Goal: Task Accomplishment & Management: Complete application form

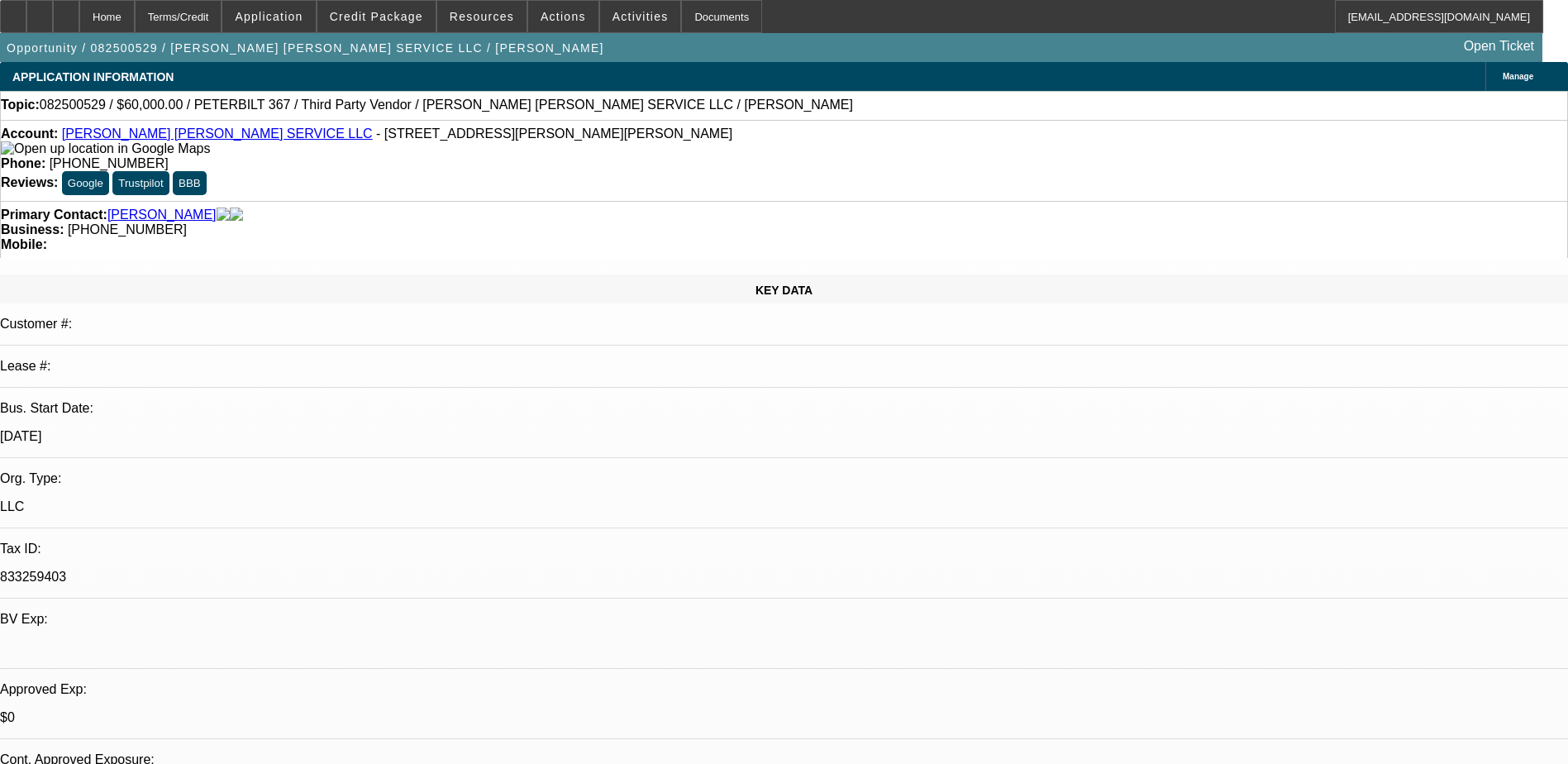
select select "0"
select select "2"
select select "0"
select select "2"
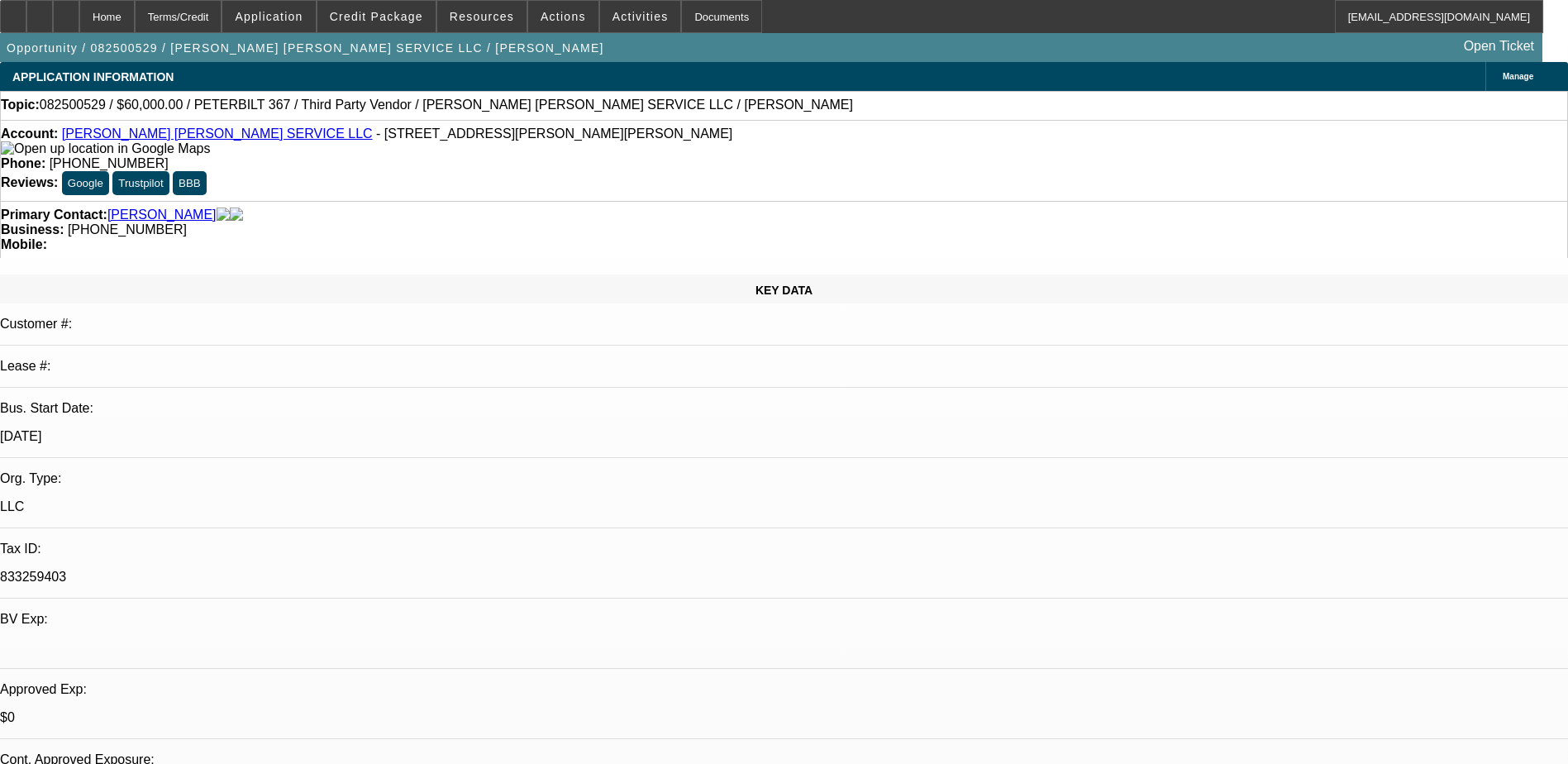
select select "0"
select select "1"
select select "2"
select select "6"
select select "1"
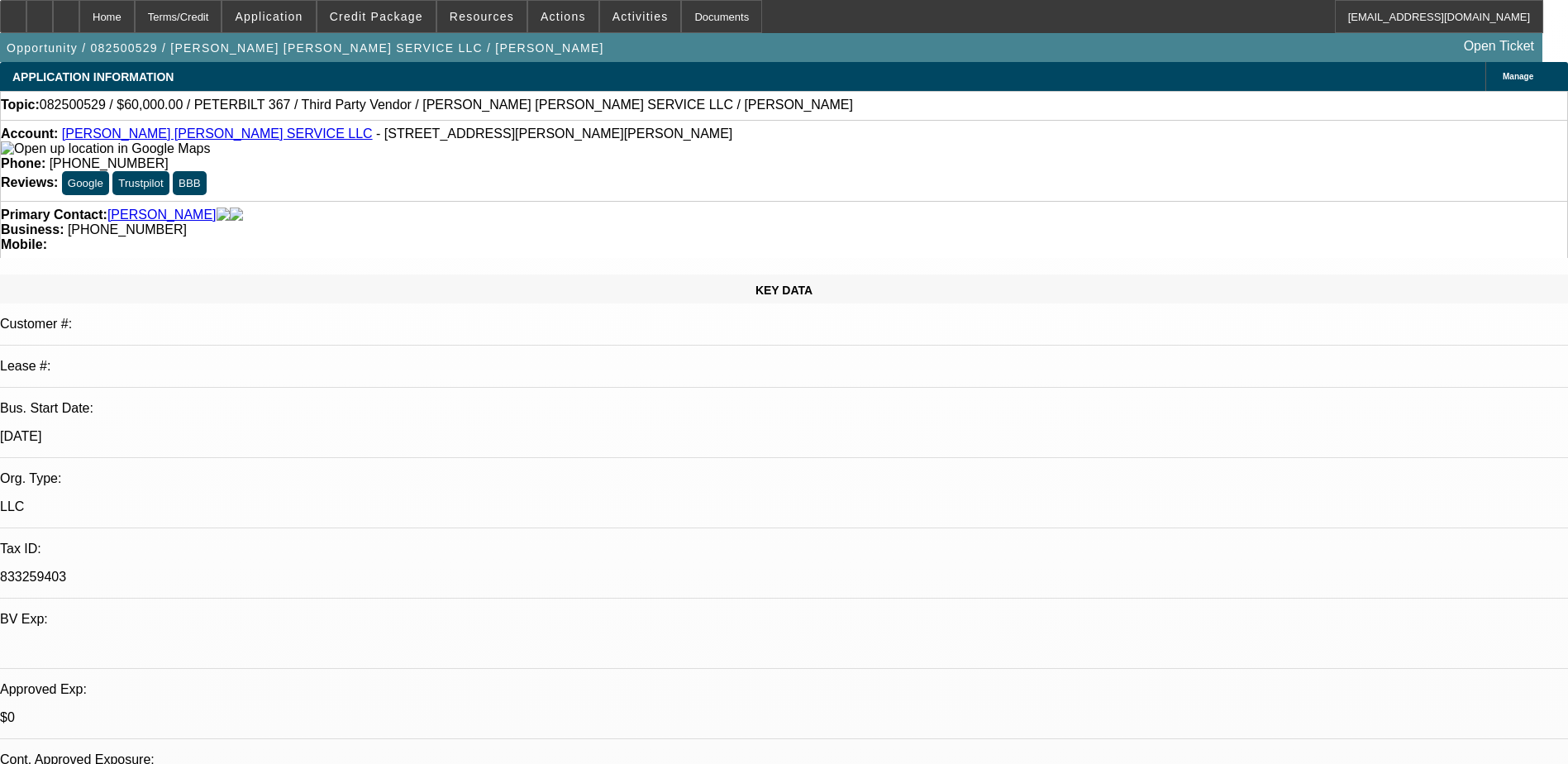
select select "2"
select select "6"
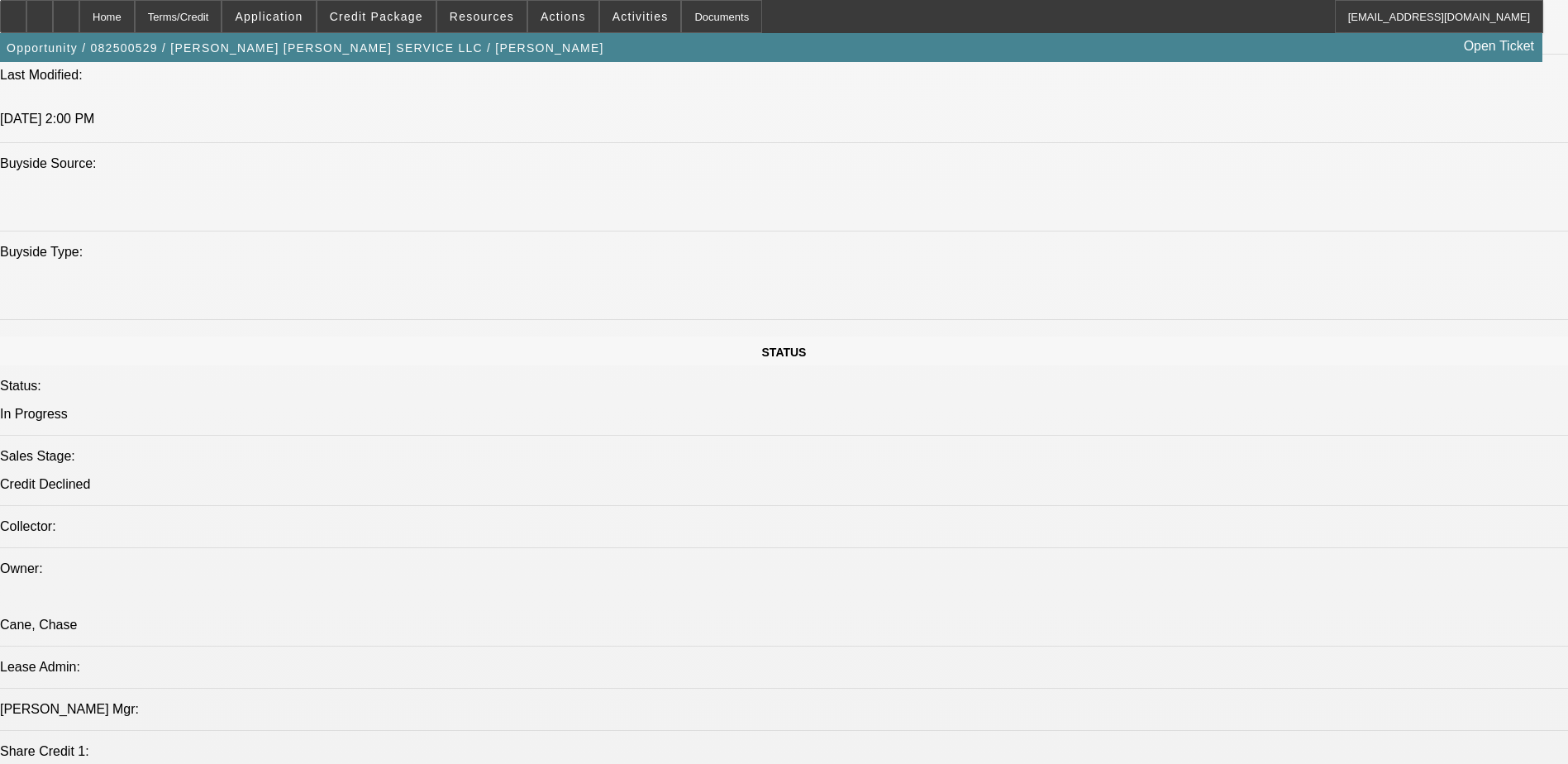
scroll to position [1653, 0]
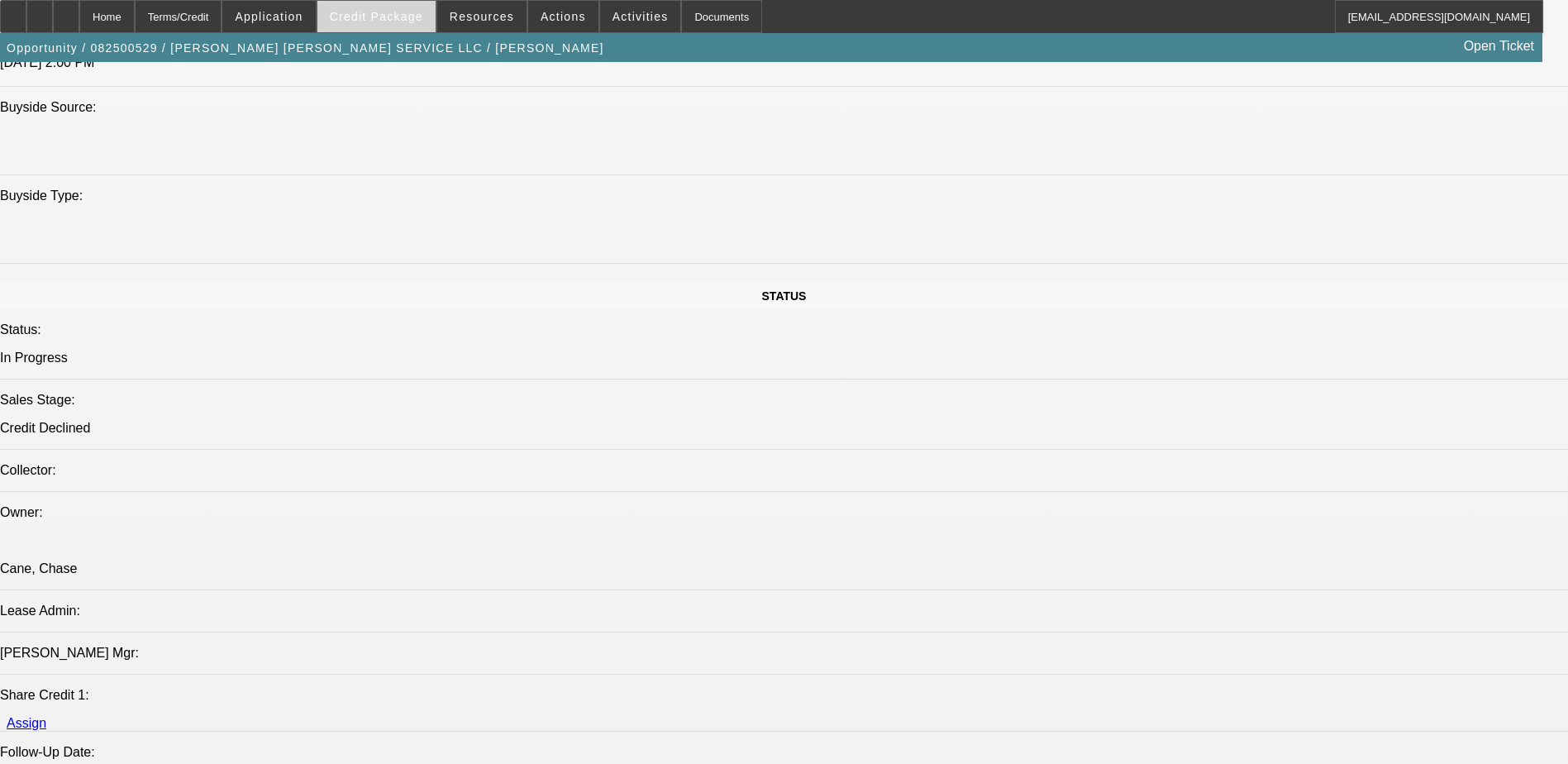
click at [406, 18] on span "Credit Package" at bounding box center [376, 16] width 93 height 13
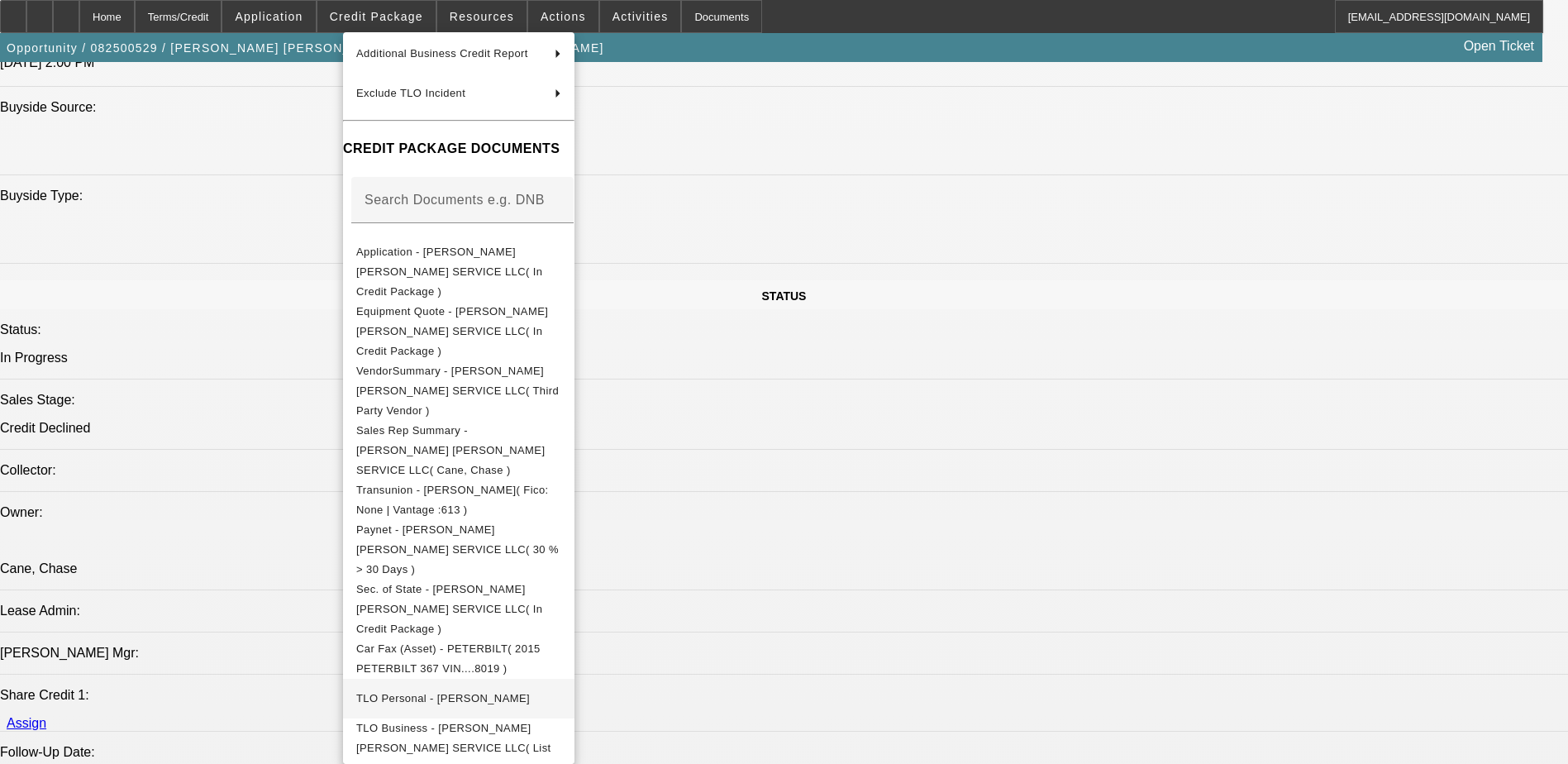
scroll to position [263, 0]
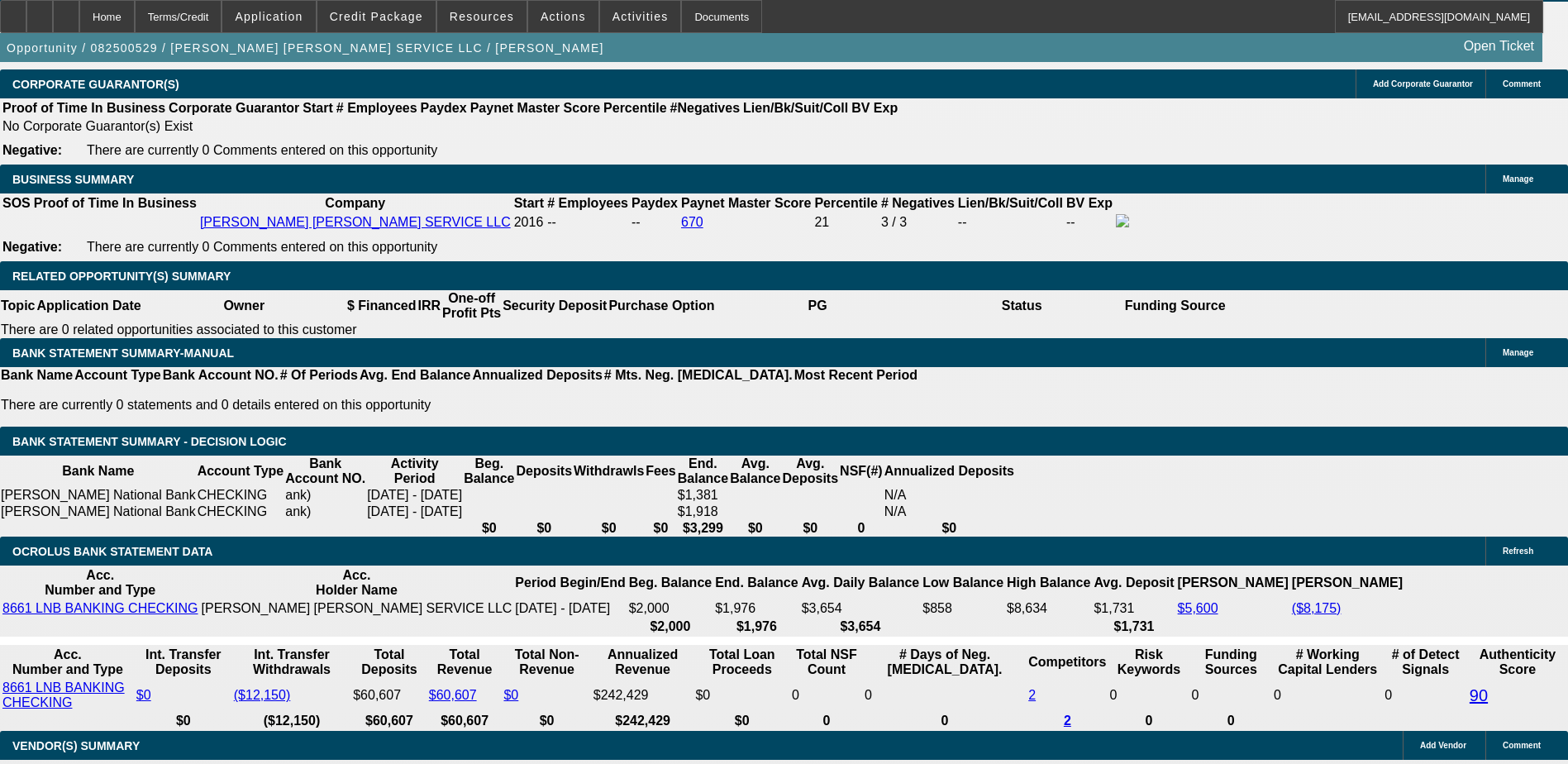
scroll to position [2562, 0]
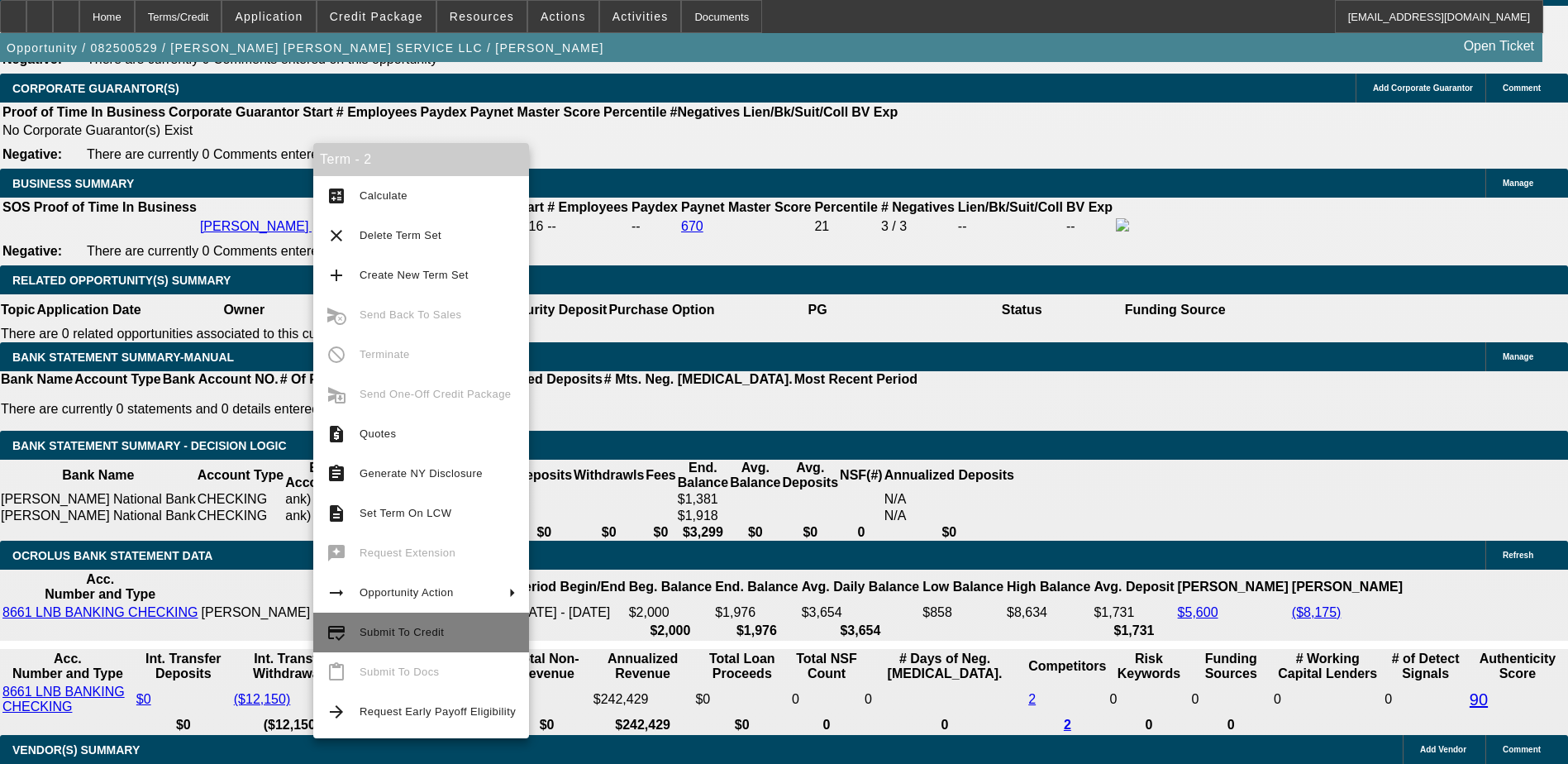
click at [430, 638] on span "Submit To Credit" at bounding box center [437, 632] width 156 height 20
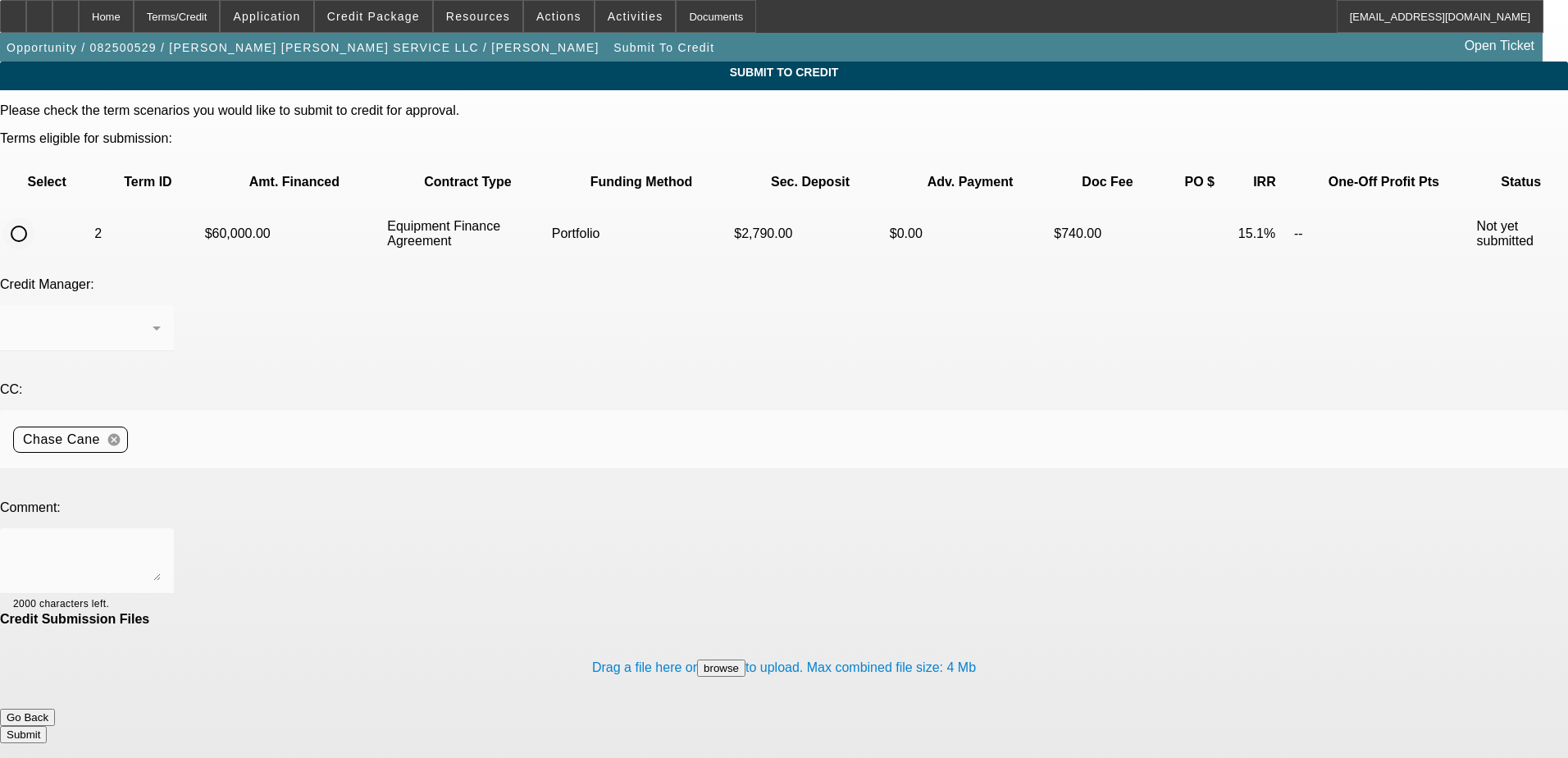
click at [35, 217] on input "radio" at bounding box center [19, 233] width 33 height 33
radio input "true"
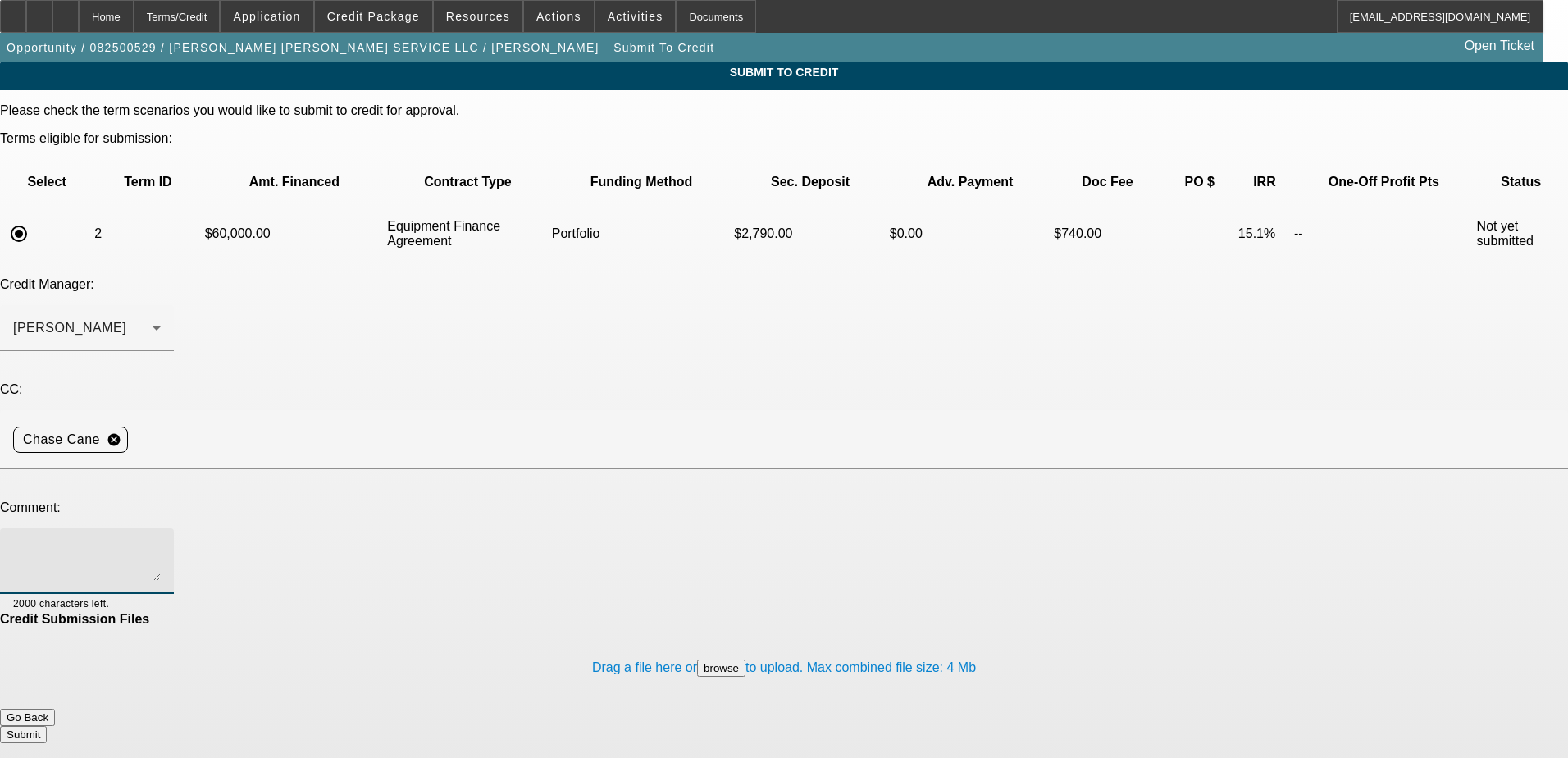
click at [161, 541] on textarea at bounding box center [87, 561] width 148 height 39
click at [161, 305] on div "[PERSON_NAME]" at bounding box center [87, 328] width 148 height 46
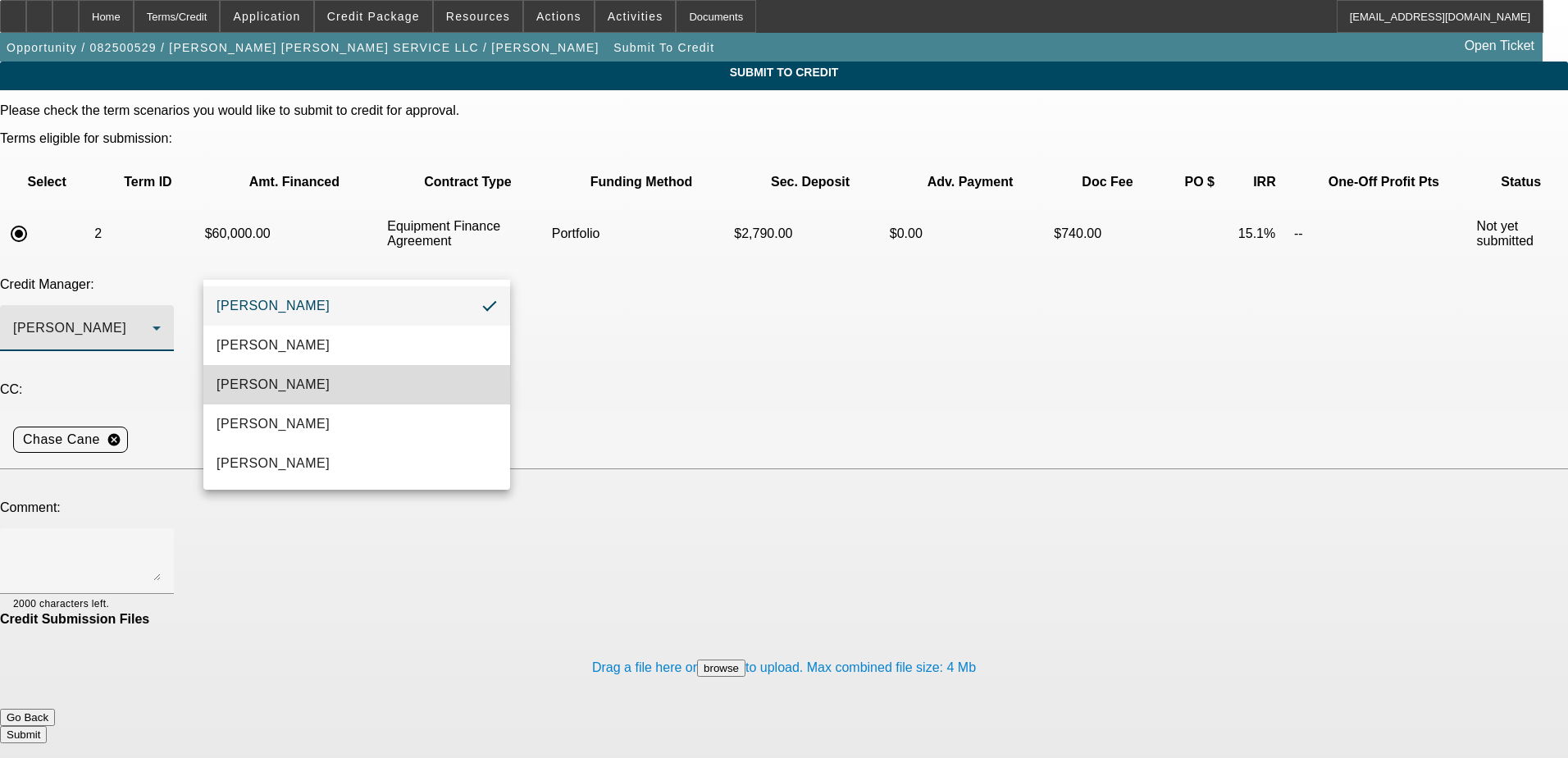
click at [279, 377] on span "Arida, Michael" at bounding box center [272, 385] width 113 height 20
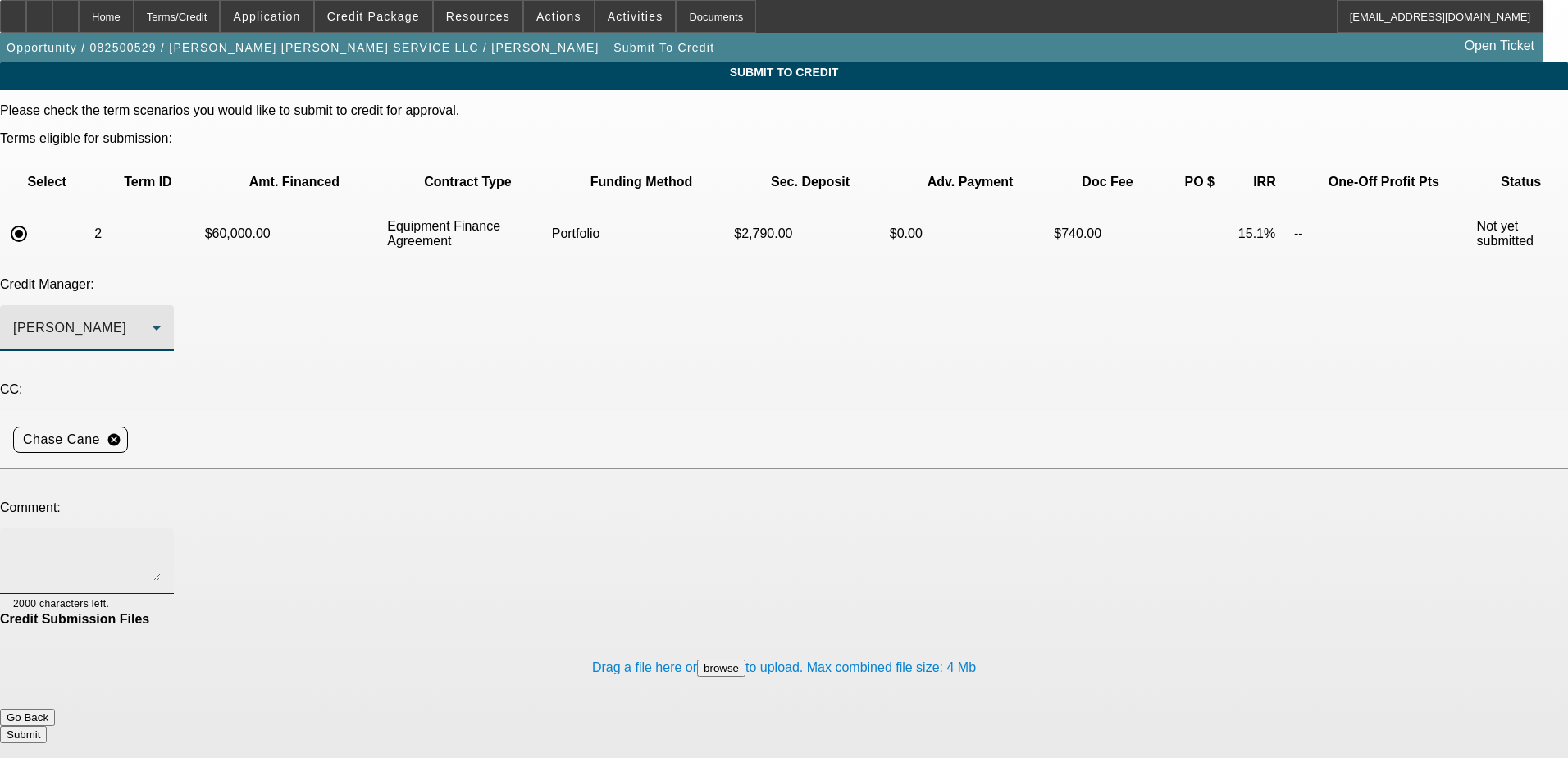
click at [161, 541] on textarea at bounding box center [87, 561] width 148 height 39
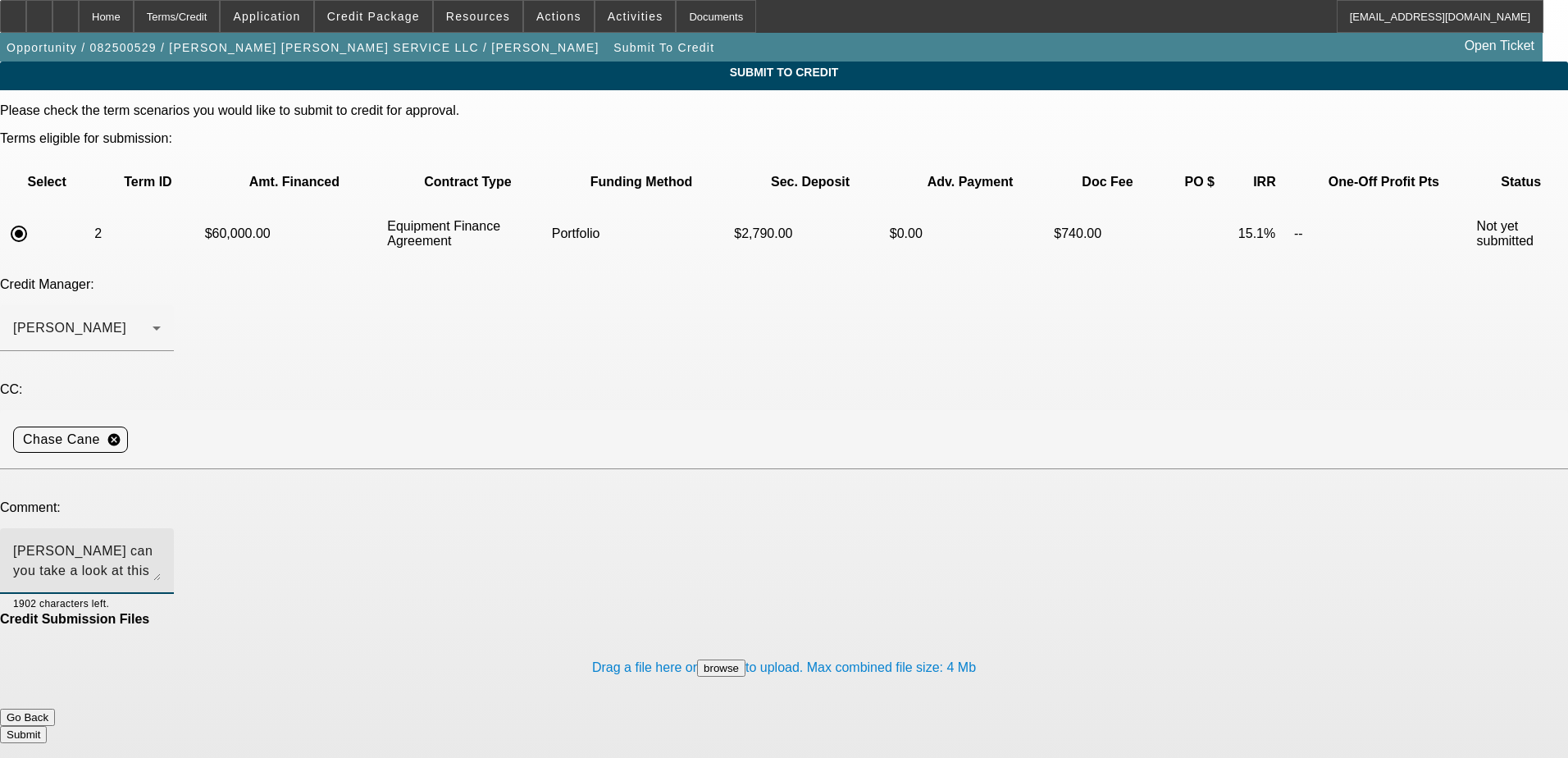
type textarea "Michael can you take a look at this one? Over $100k upfront and proof of curren…"
click at [47, 726] on button "Submit" at bounding box center [23, 734] width 47 height 17
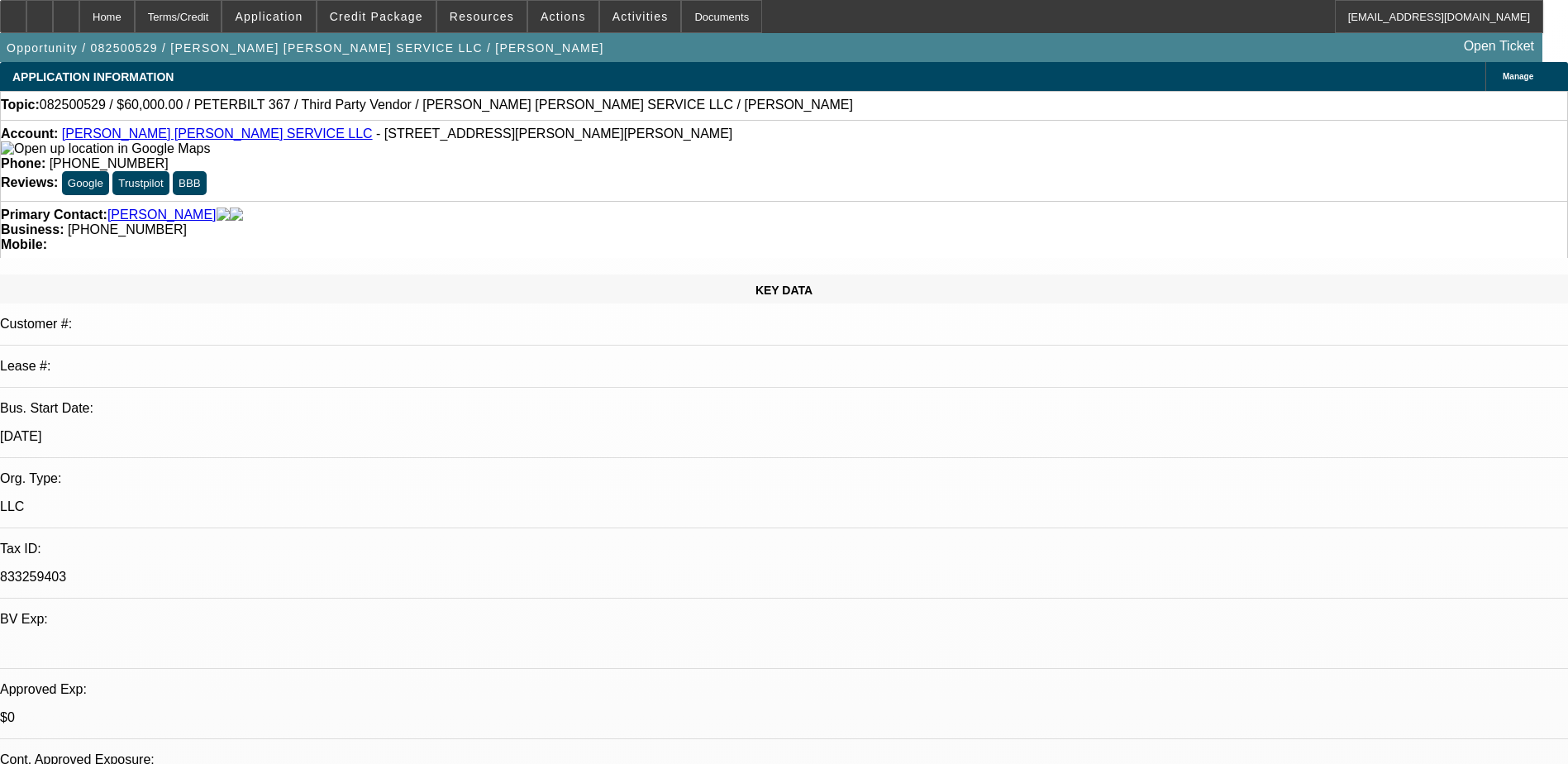
select select "0"
select select "2"
select select "0"
select select "6"
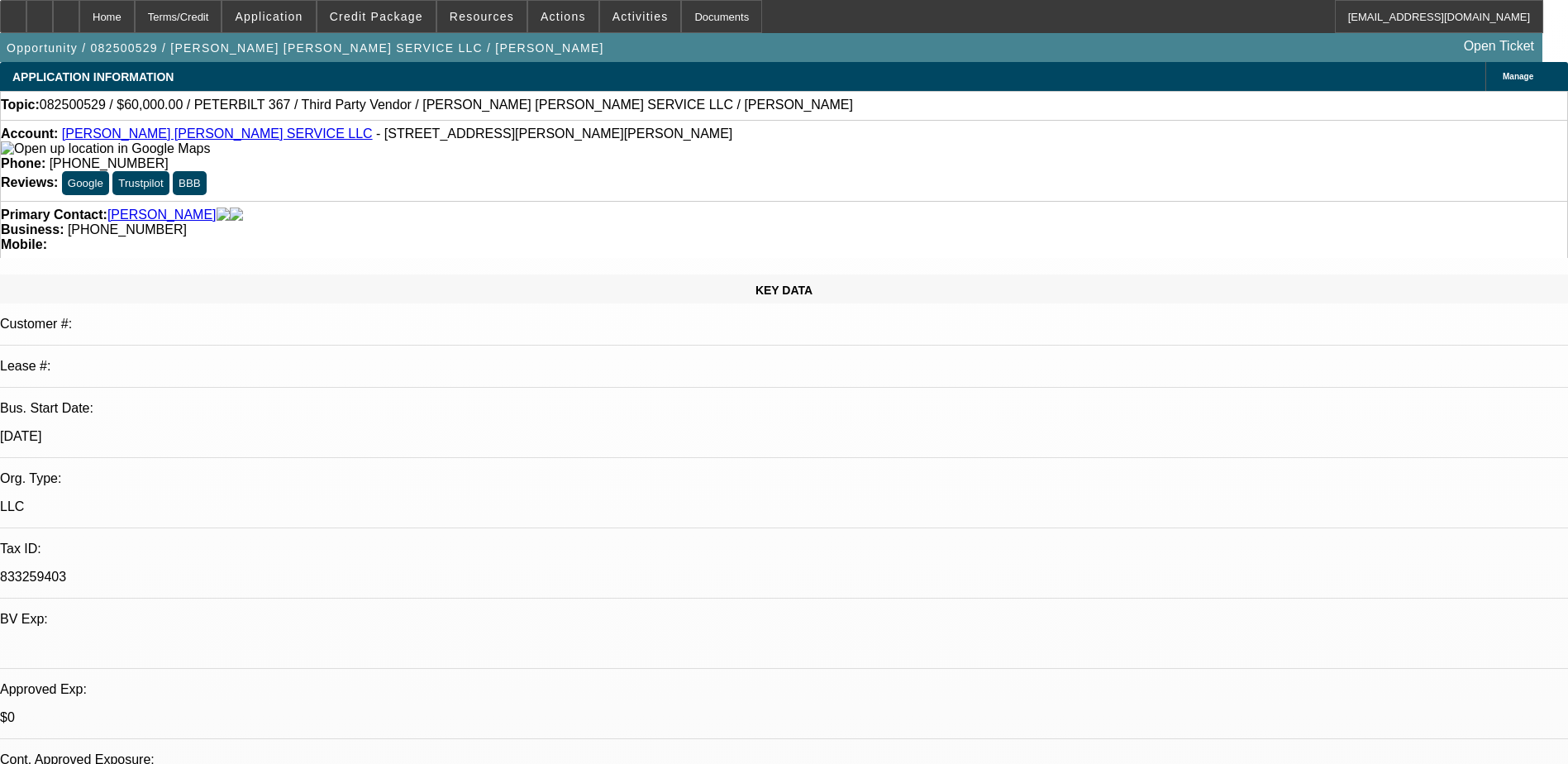
select select "0"
select select "2"
select select "0"
select select "6"
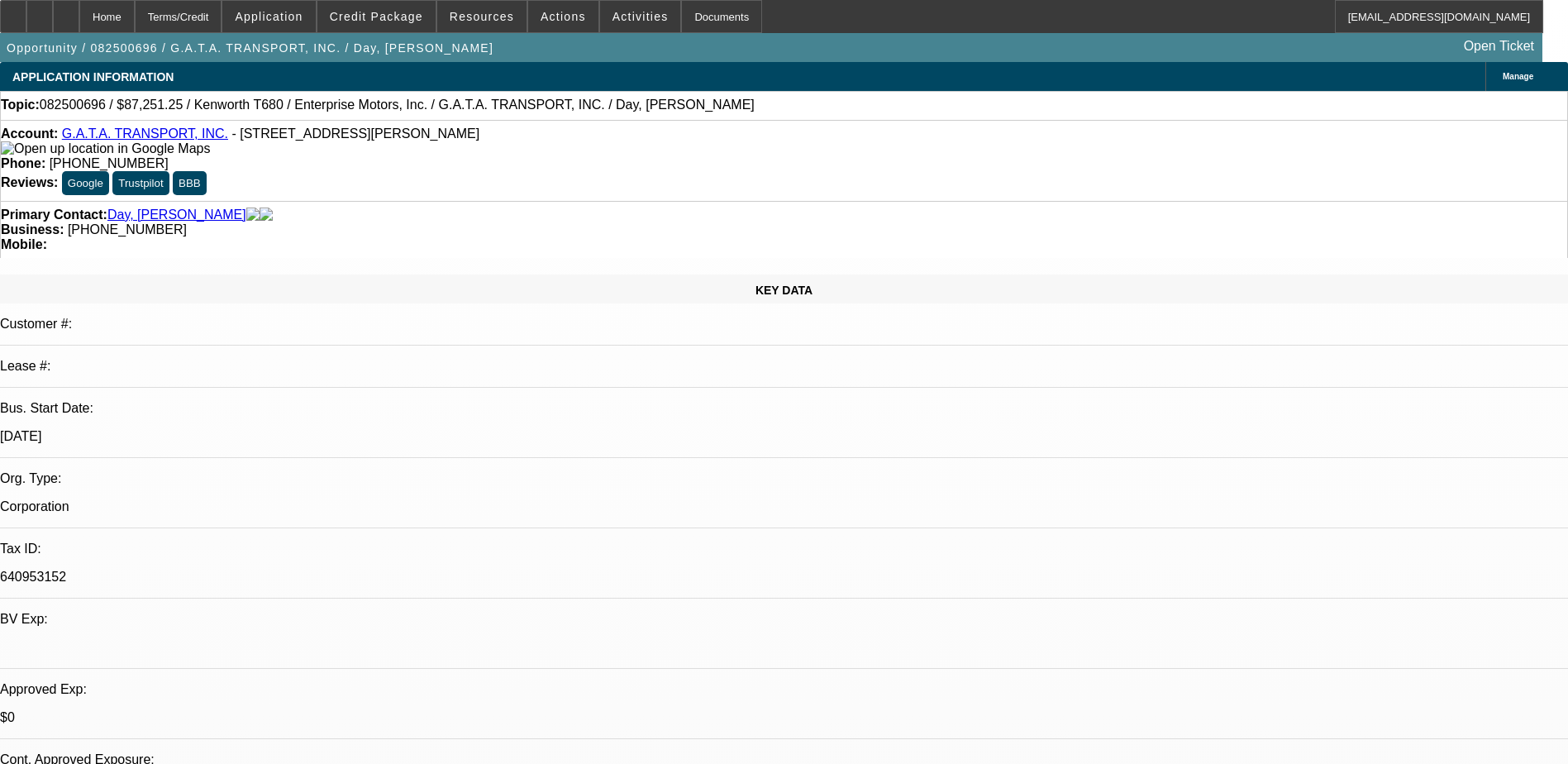
select select "0"
select select "6"
select select "0"
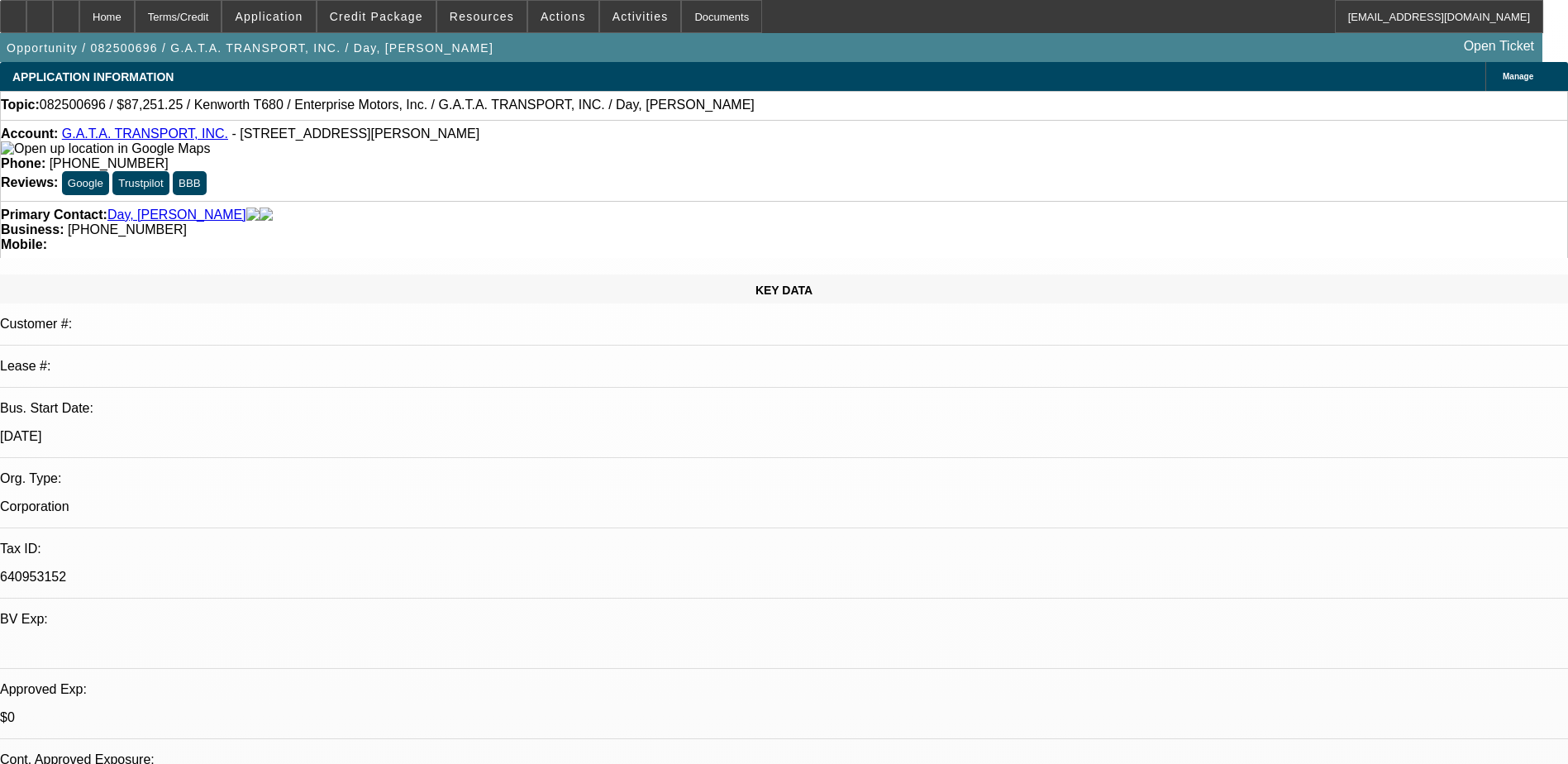
select select "0"
select select "6"
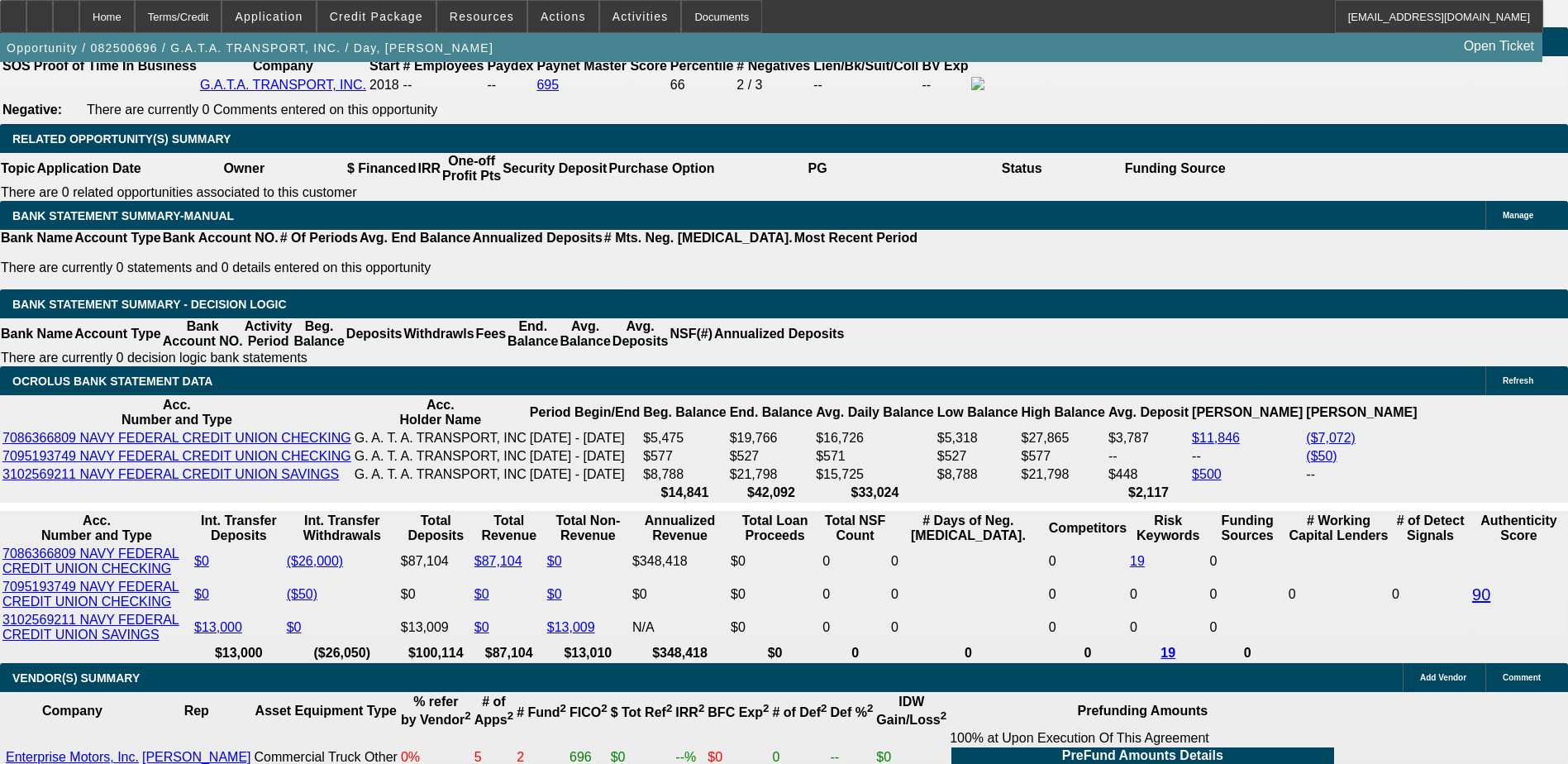
scroll to position [2645, 0]
